Goal: Check status: Check status

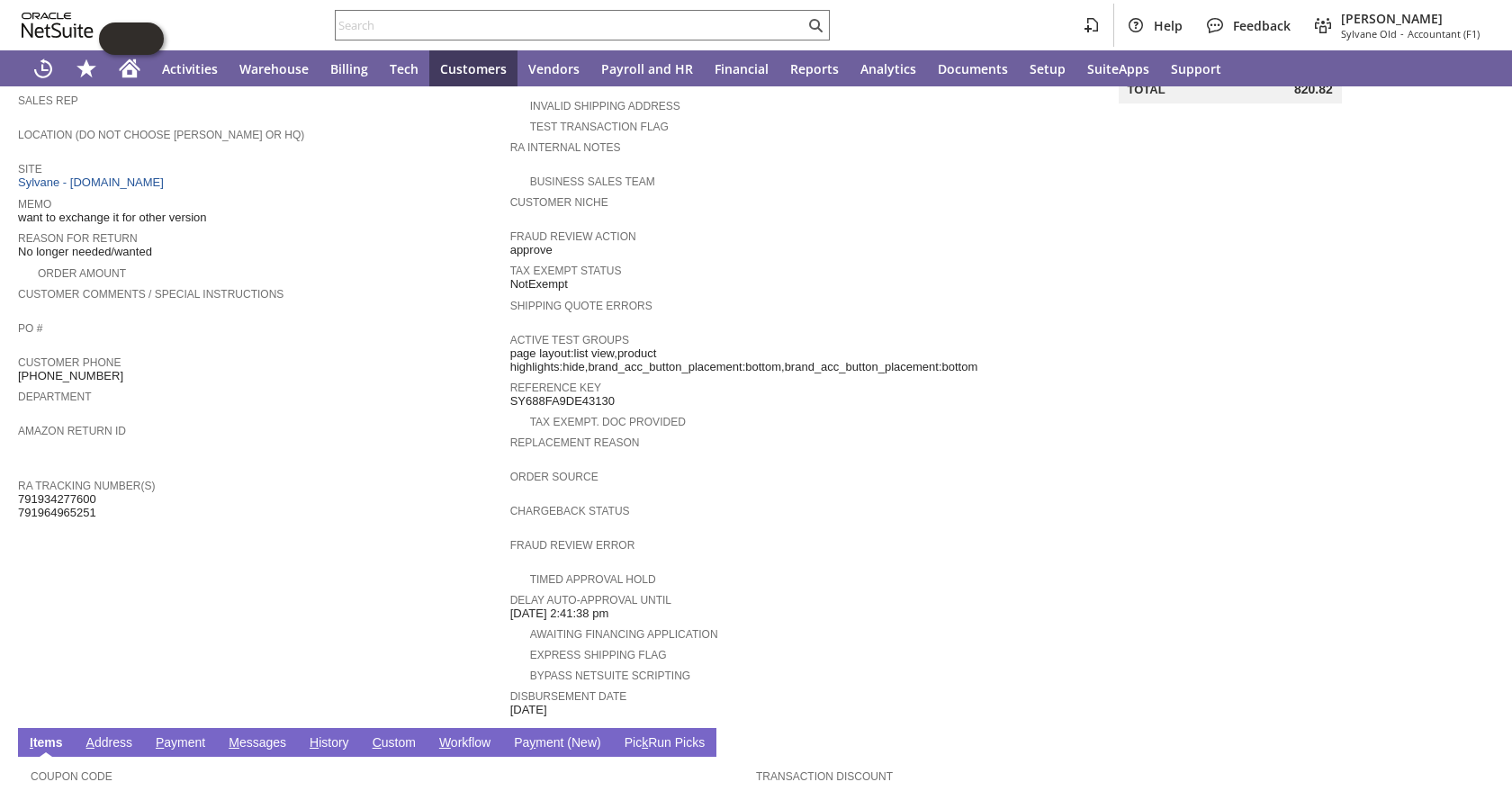
scroll to position [540, 0]
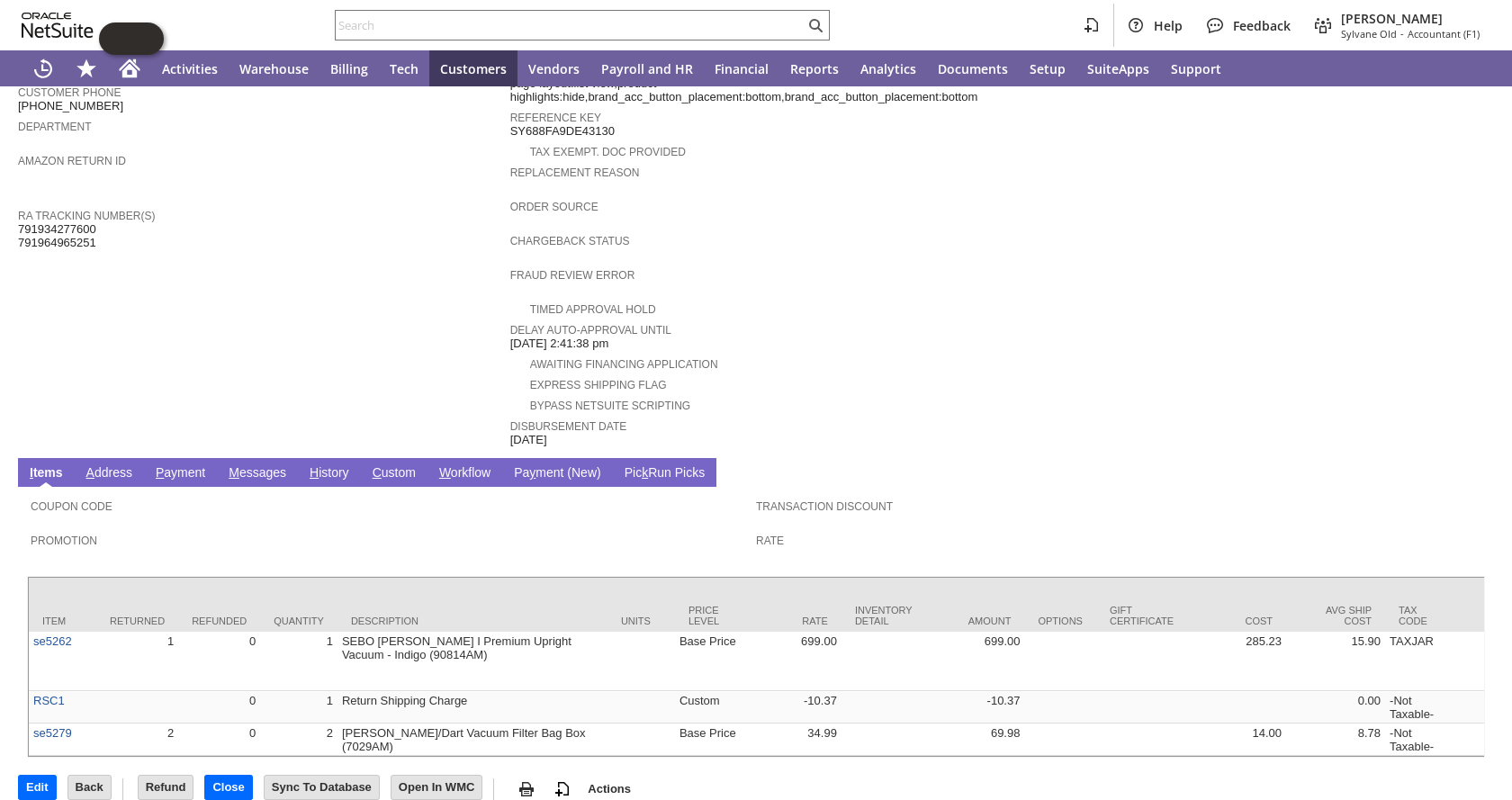
click at [401, 466] on link "C ustom" at bounding box center [394, 474] width 52 height 17
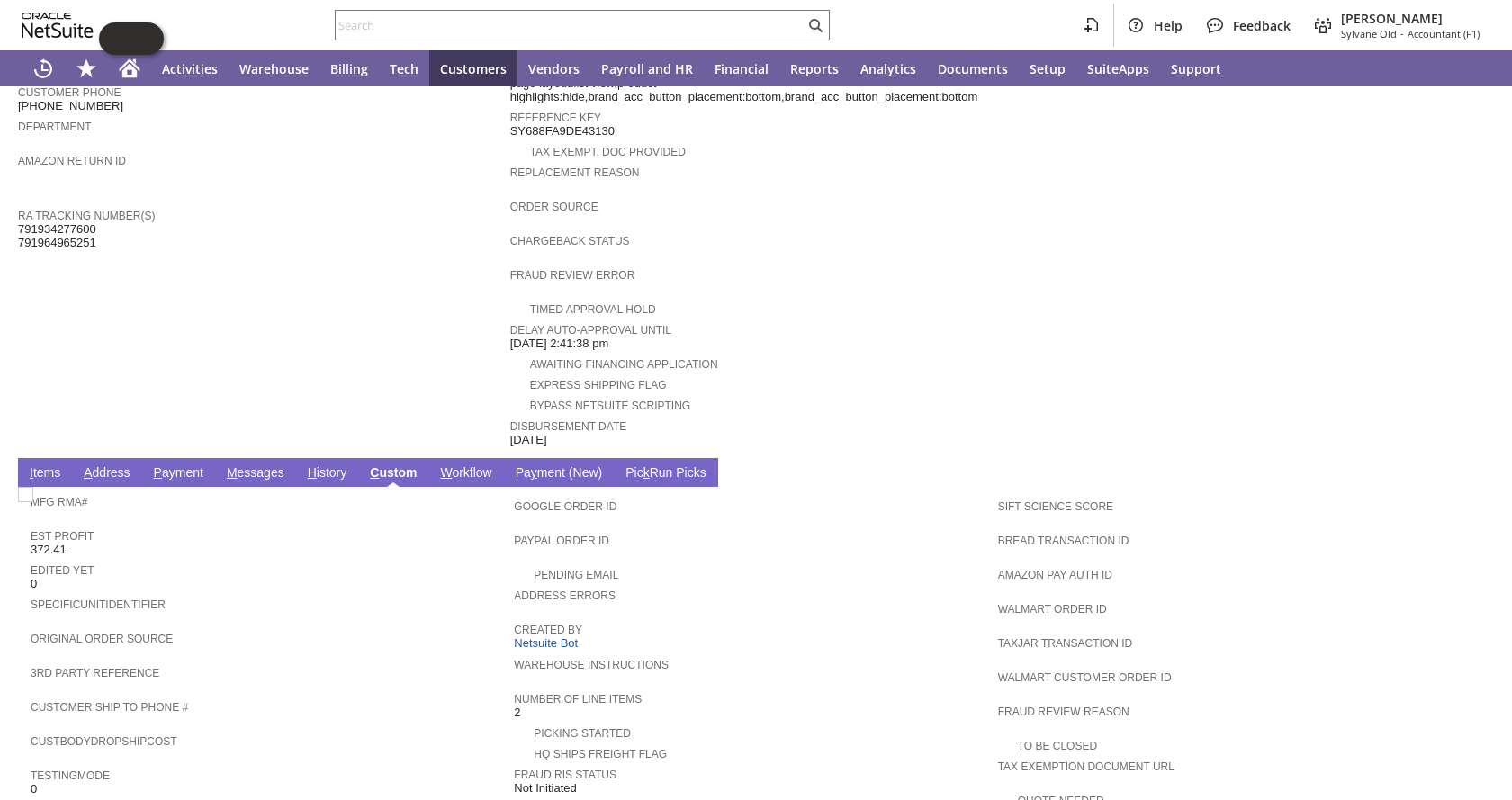
click at [335, 458] on td "H istory" at bounding box center [327, 473] width 63 height 29
click at [335, 466] on link "H istory" at bounding box center [327, 474] width 49 height 17
click at [336, 466] on link "H istory" at bounding box center [327, 474] width 49 height 17
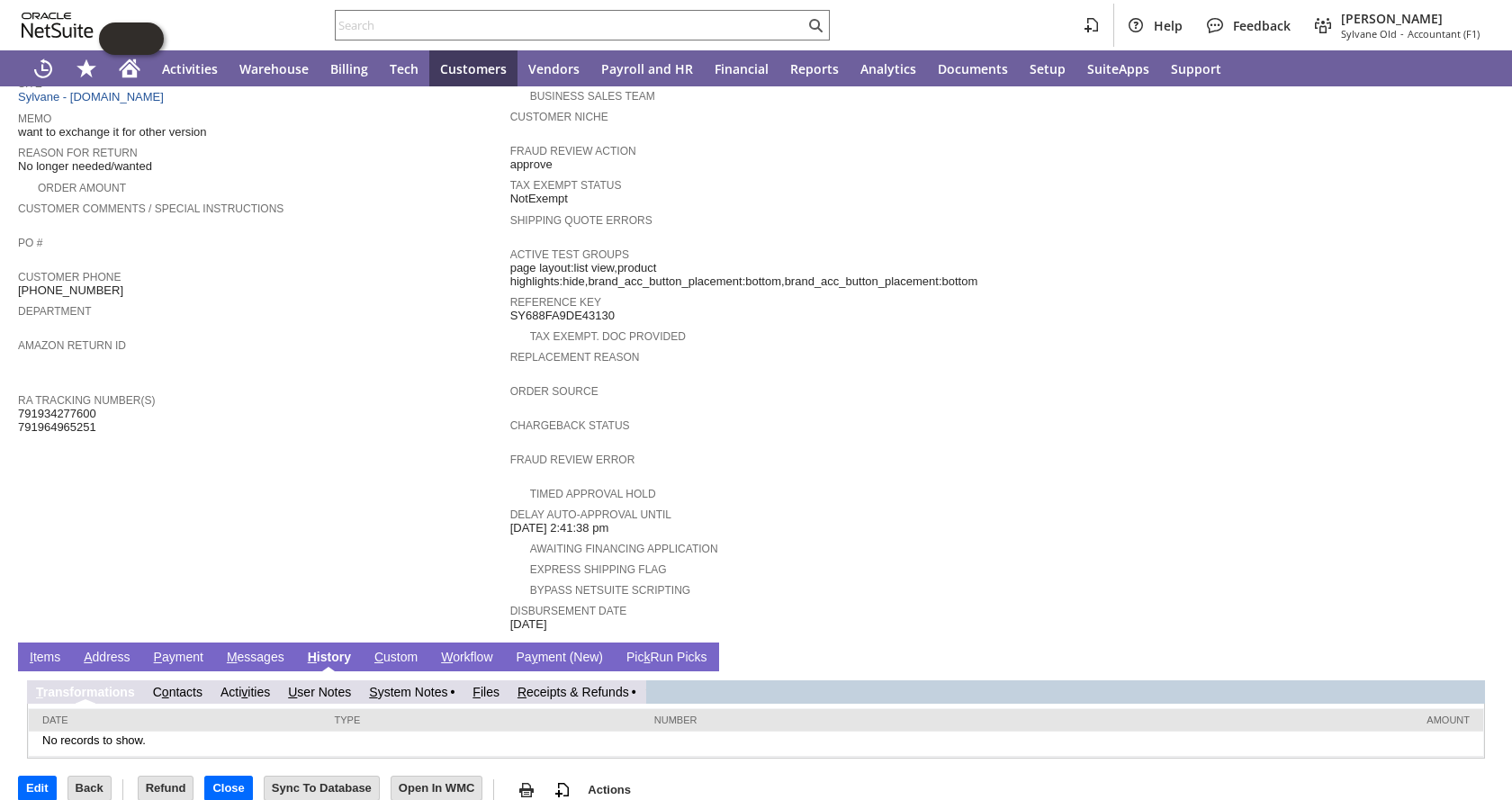
click at [576, 685] on link "R eceipts & Refunds" at bounding box center [573, 692] width 112 height 14
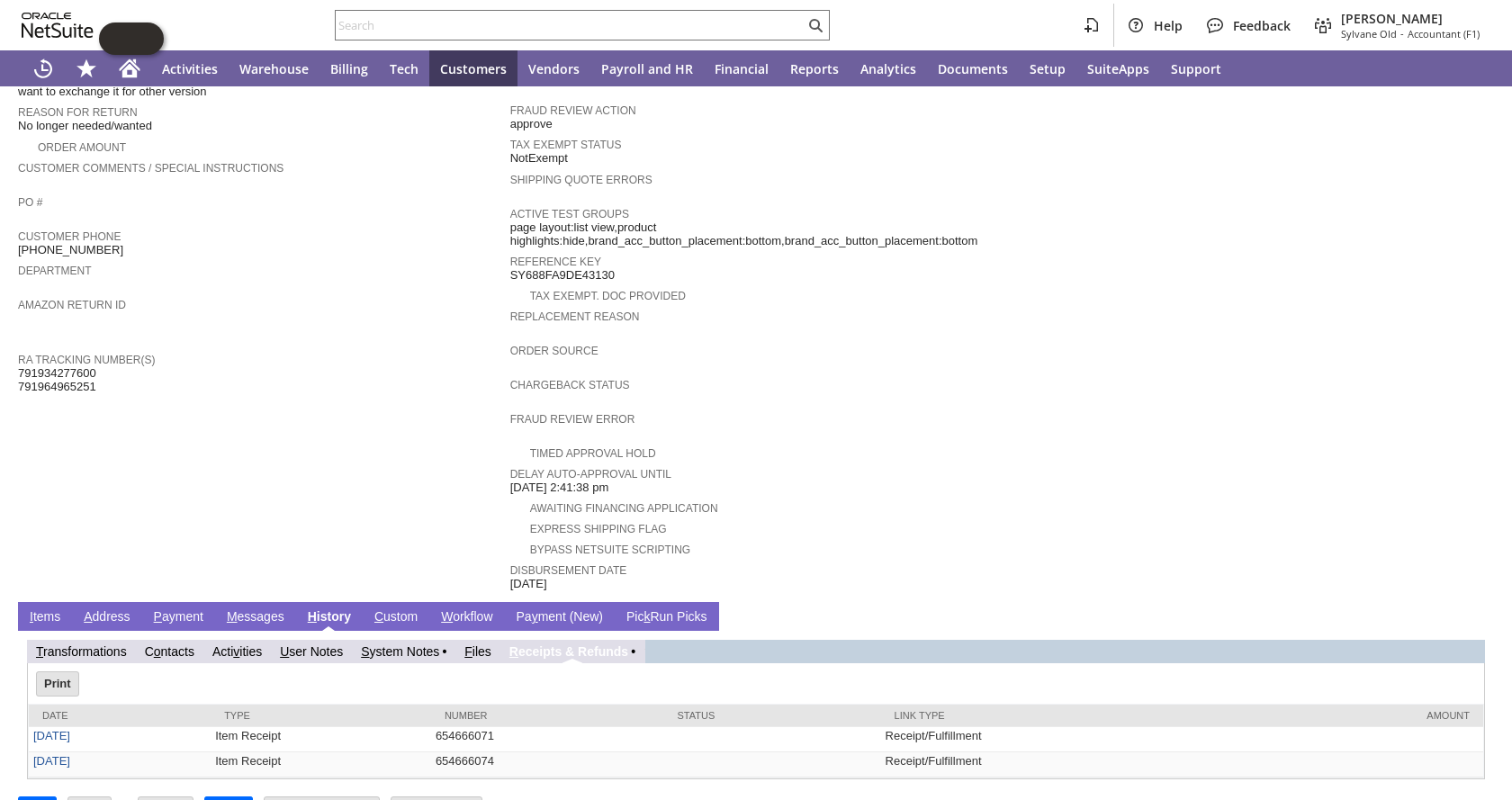
scroll to position [417, 0]
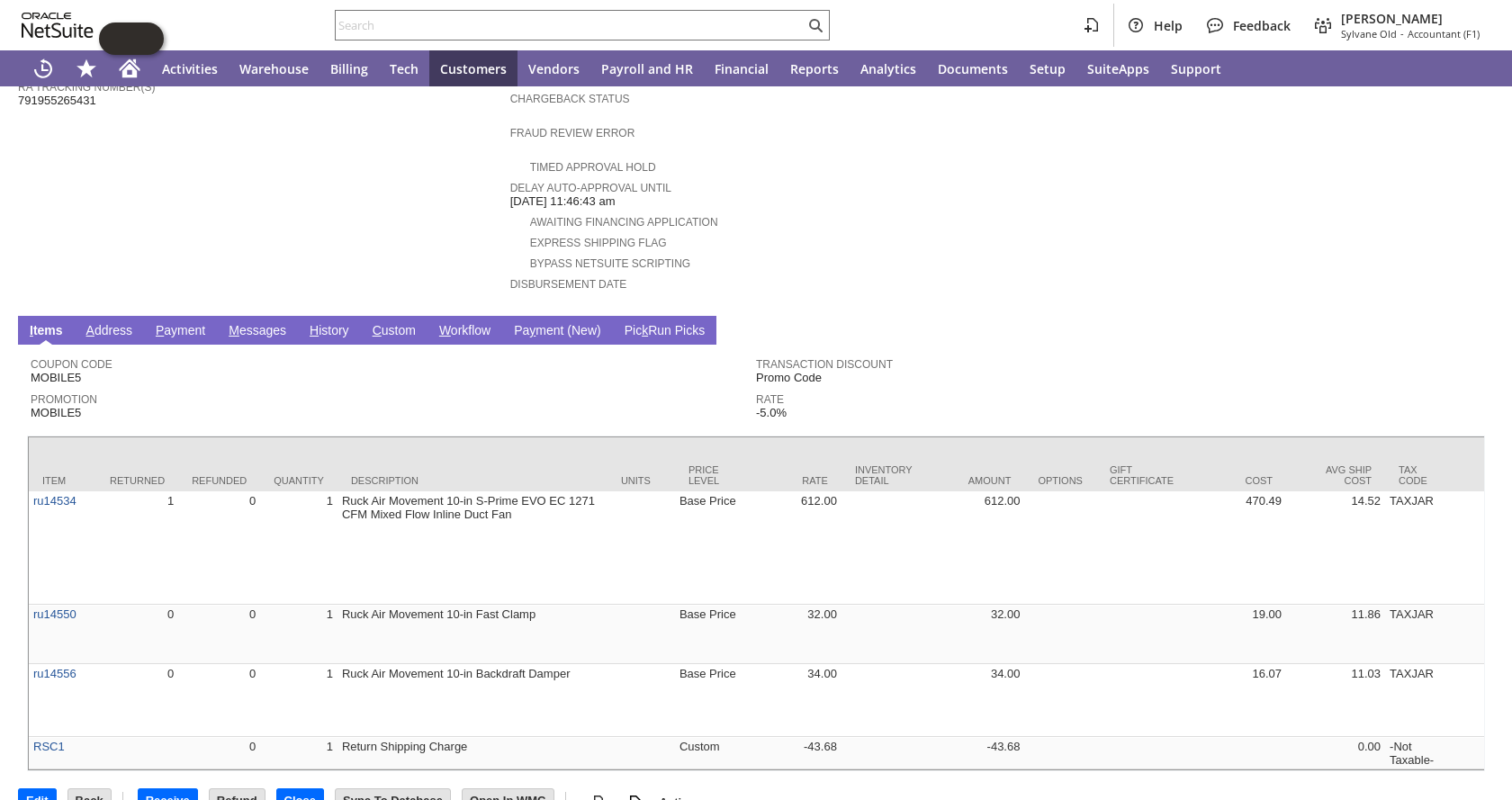
scroll to position [705, 0]
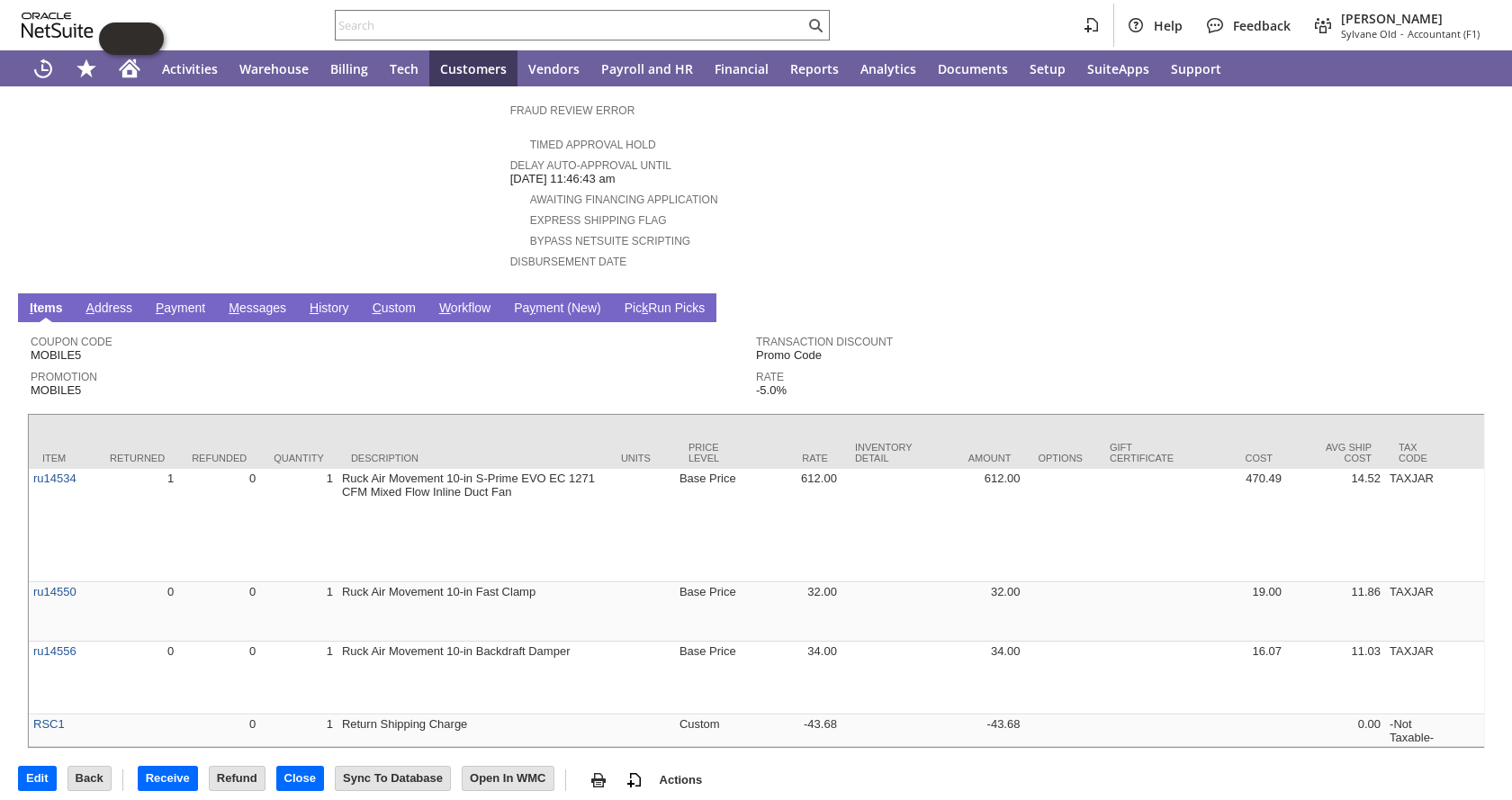
click at [327, 301] on link "H istory" at bounding box center [329, 309] width 49 height 17
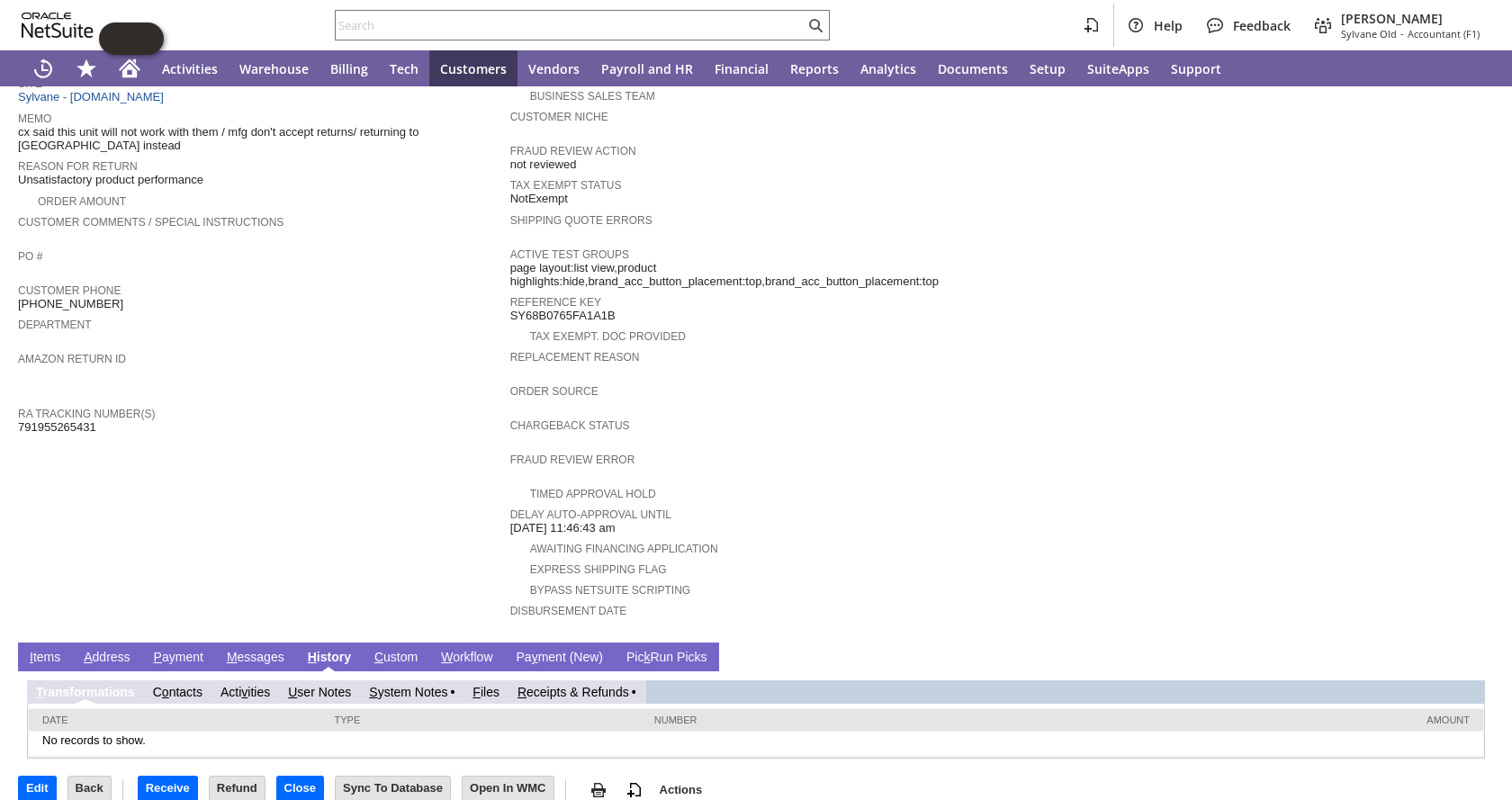
scroll to position [0, 0]
click at [562, 685] on link "R eceipts & Refunds" at bounding box center [573, 692] width 112 height 14
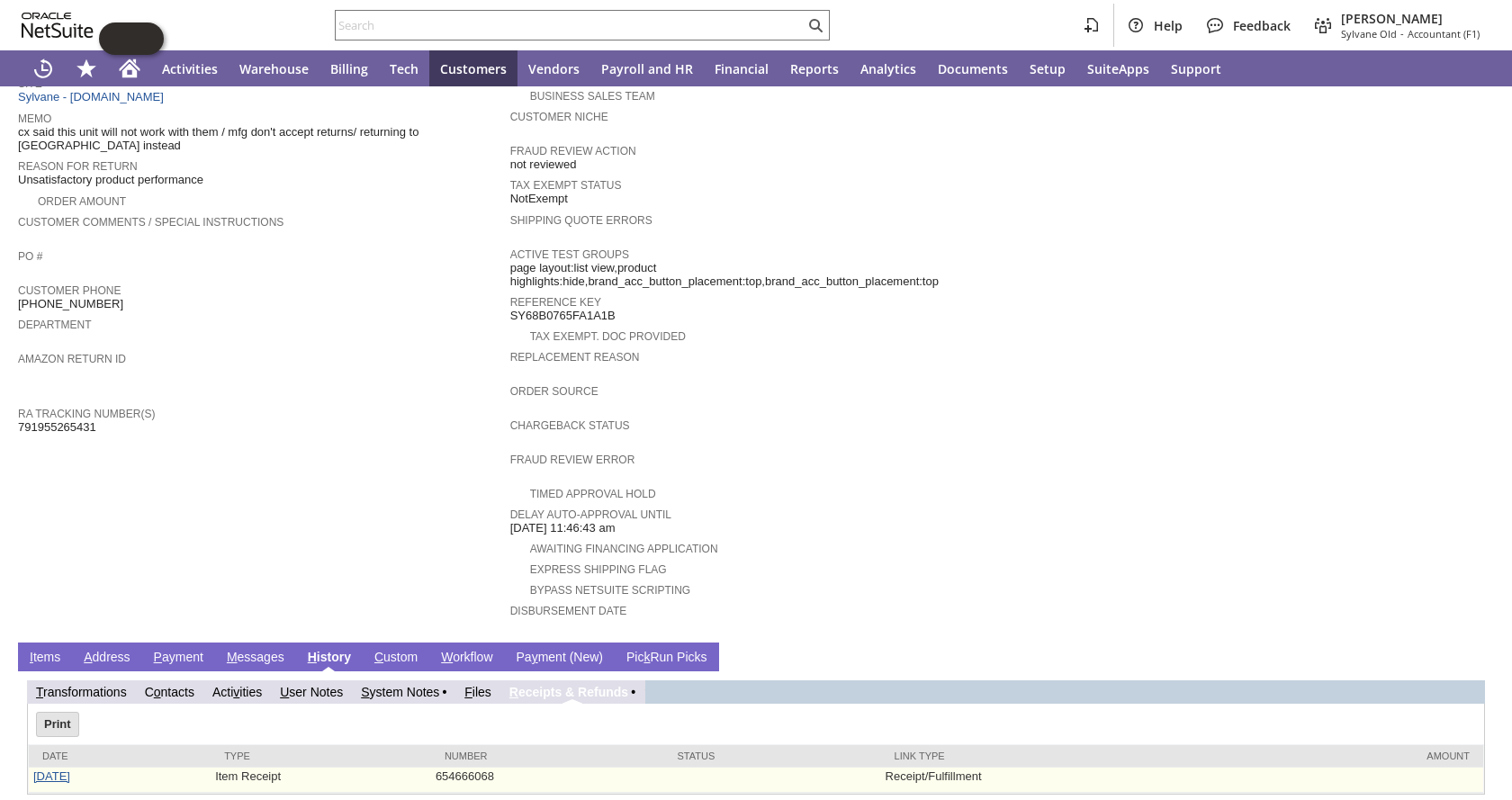
click at [55, 769] on link "[DATE]" at bounding box center [52, 776] width 37 height 13
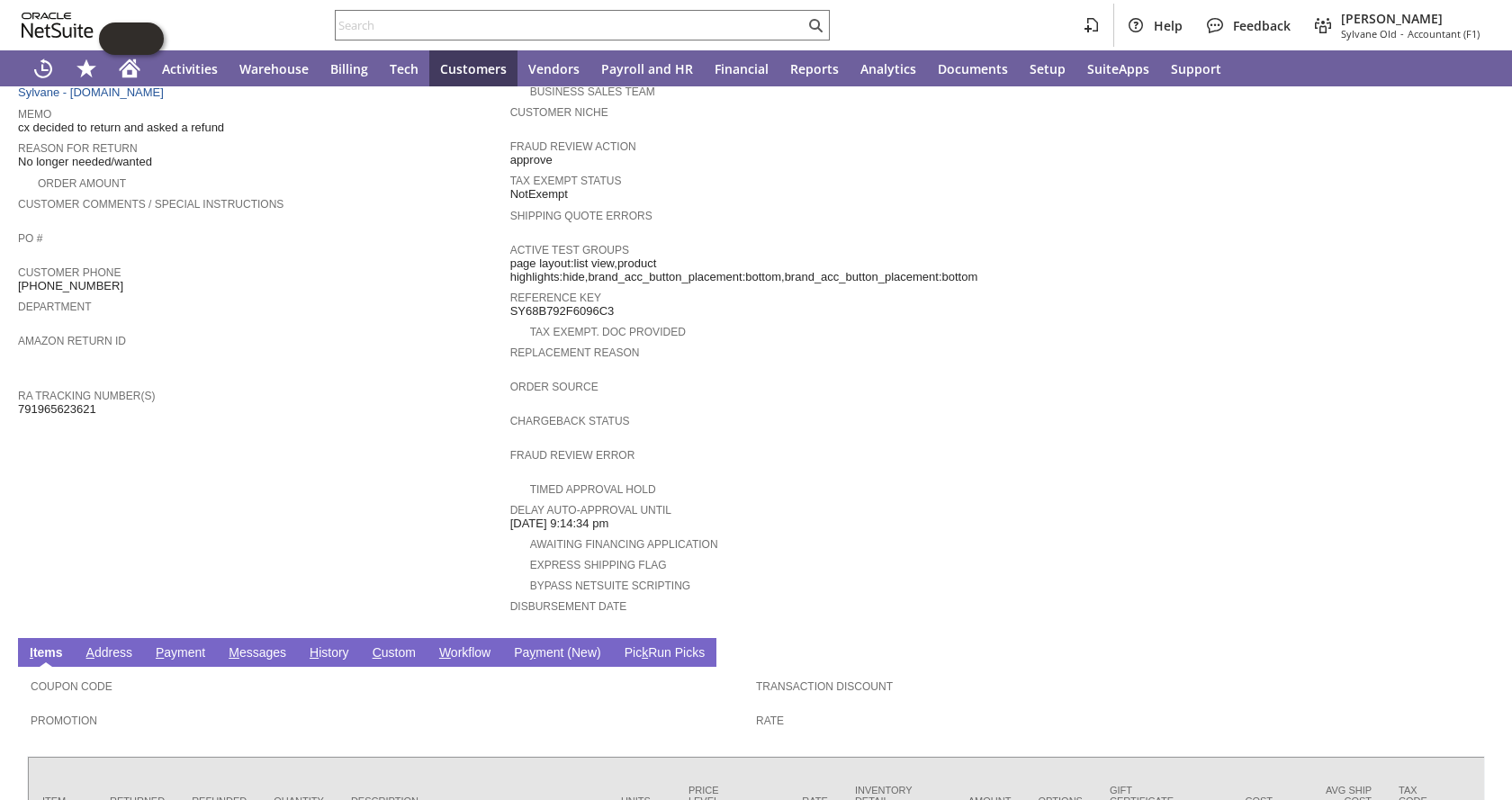
scroll to position [532, 0]
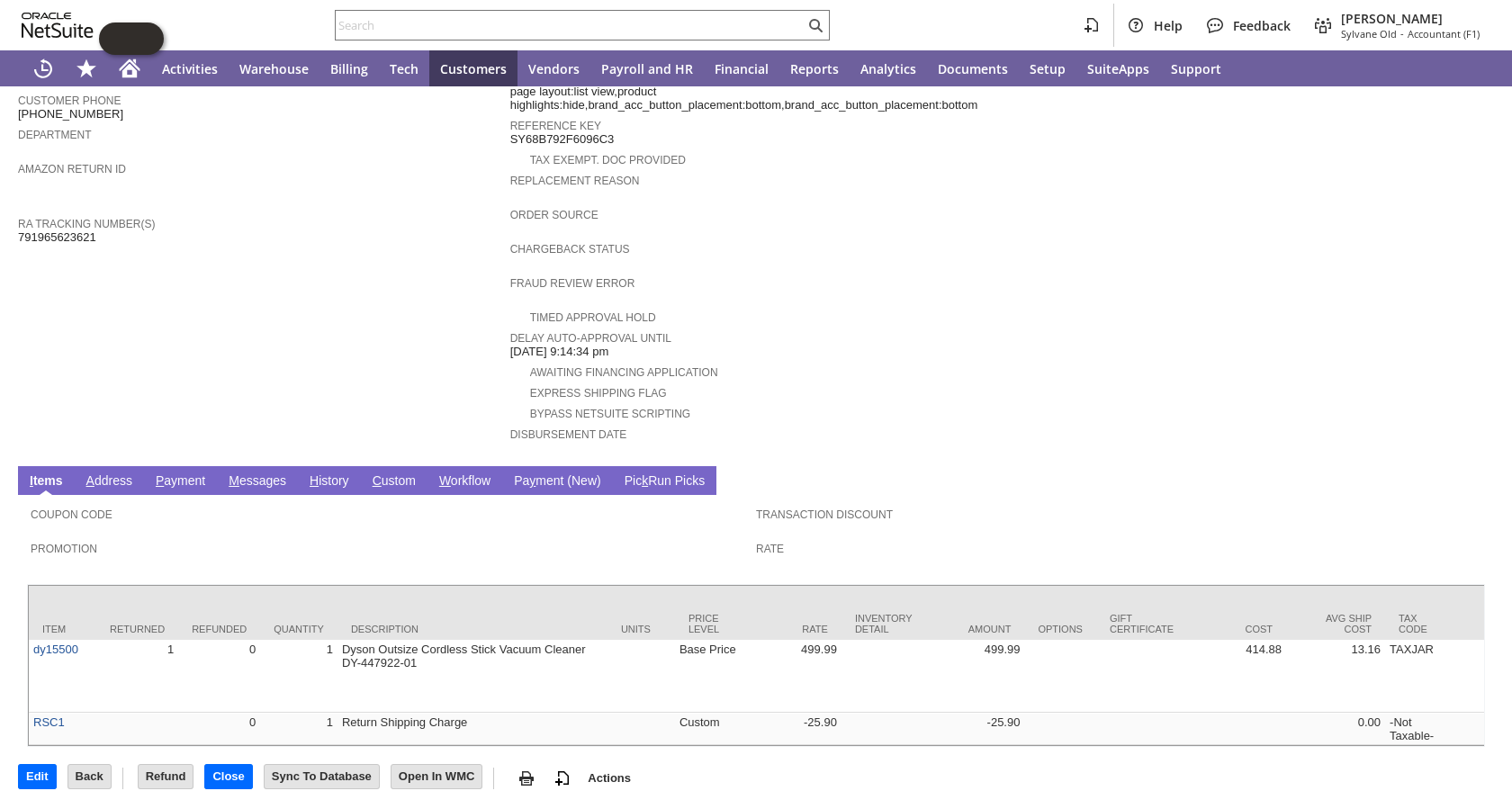
click at [341, 474] on link "H istory" at bounding box center [329, 482] width 49 height 17
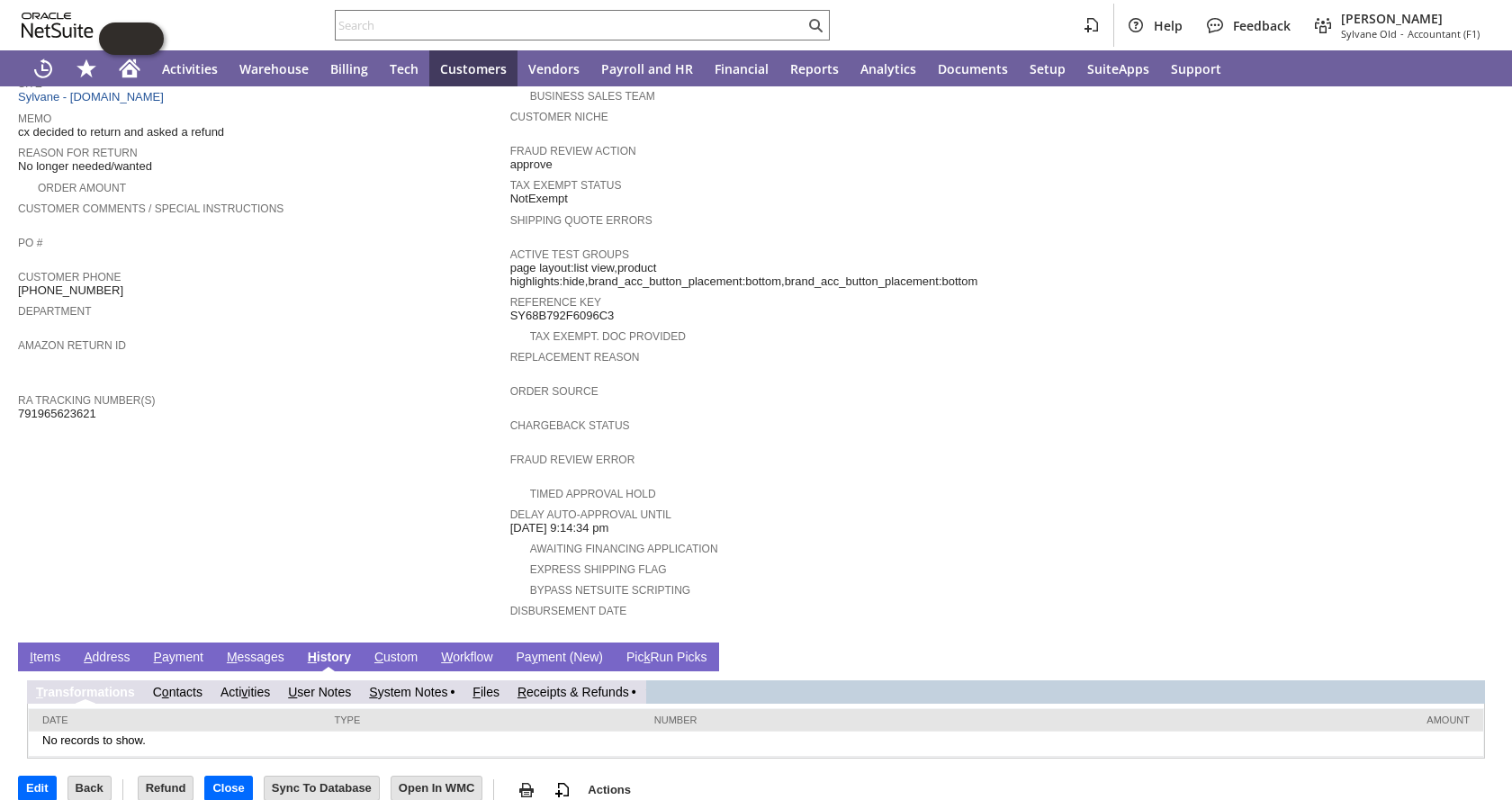
scroll to position [0, 0]
click at [602, 685] on link "R eceipts & Refunds" at bounding box center [573, 692] width 112 height 14
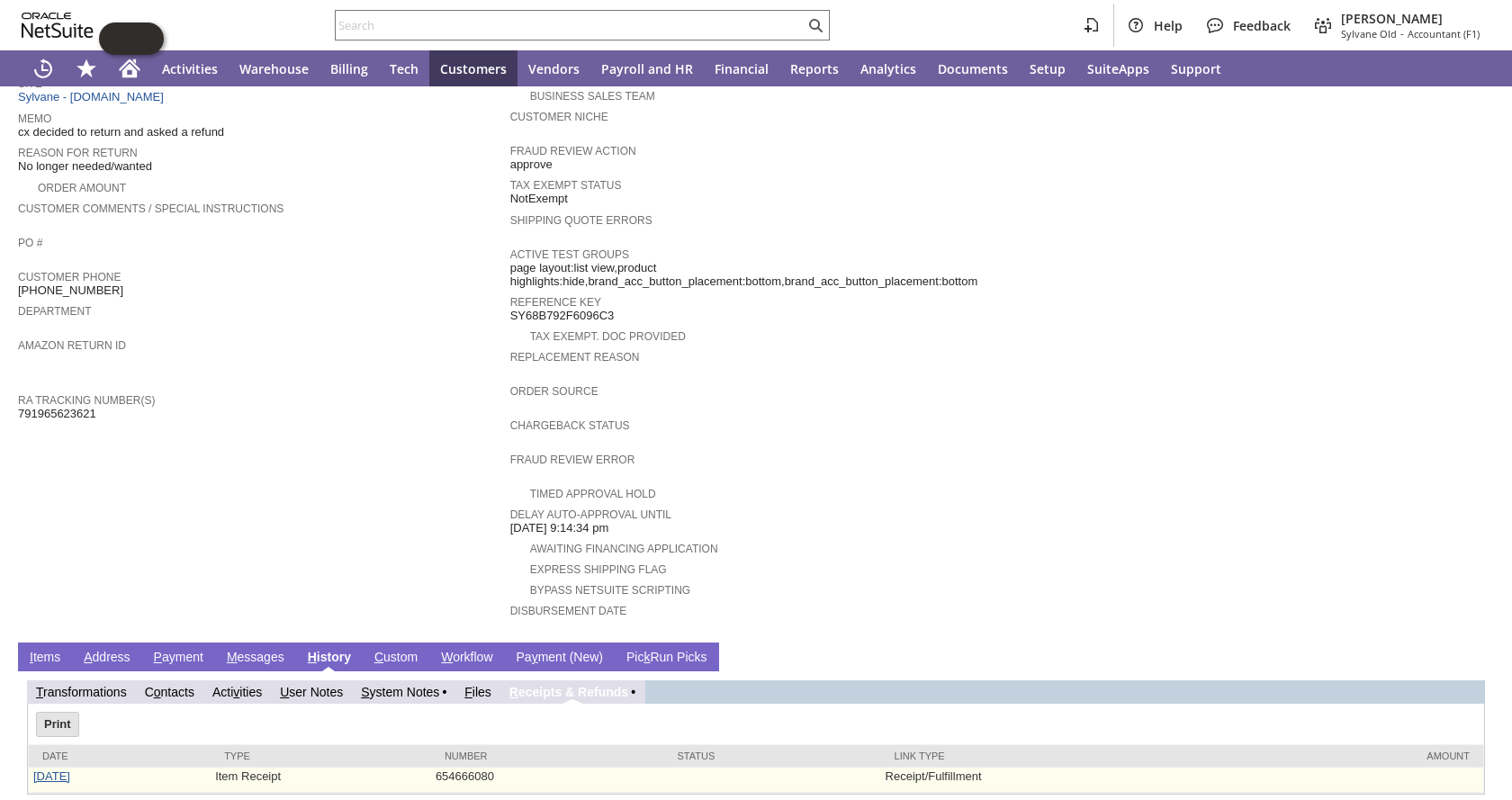
click at [71, 769] on link "10/7/2025" at bounding box center [52, 776] width 37 height 13
